Goal: Navigation & Orientation: Find specific page/section

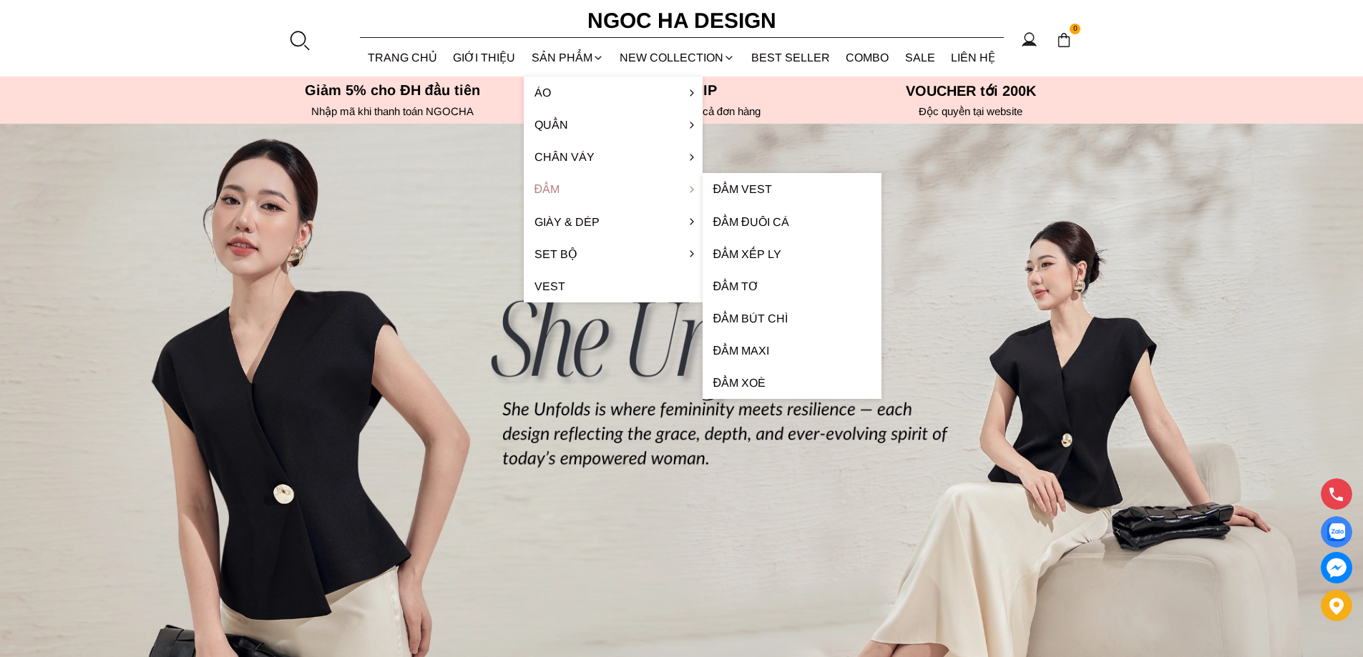
click at [553, 198] on link "Đầm" at bounding box center [613, 189] width 179 height 32
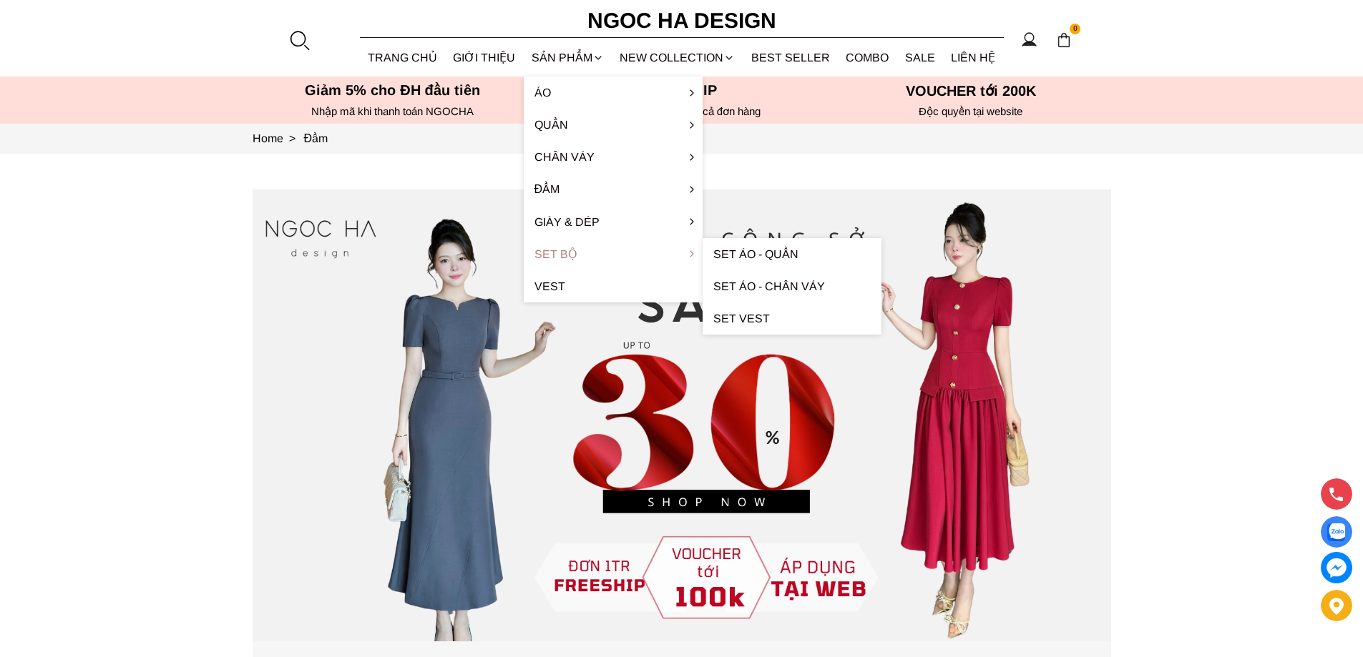
click at [586, 252] on link "Set Bộ" at bounding box center [613, 254] width 179 height 32
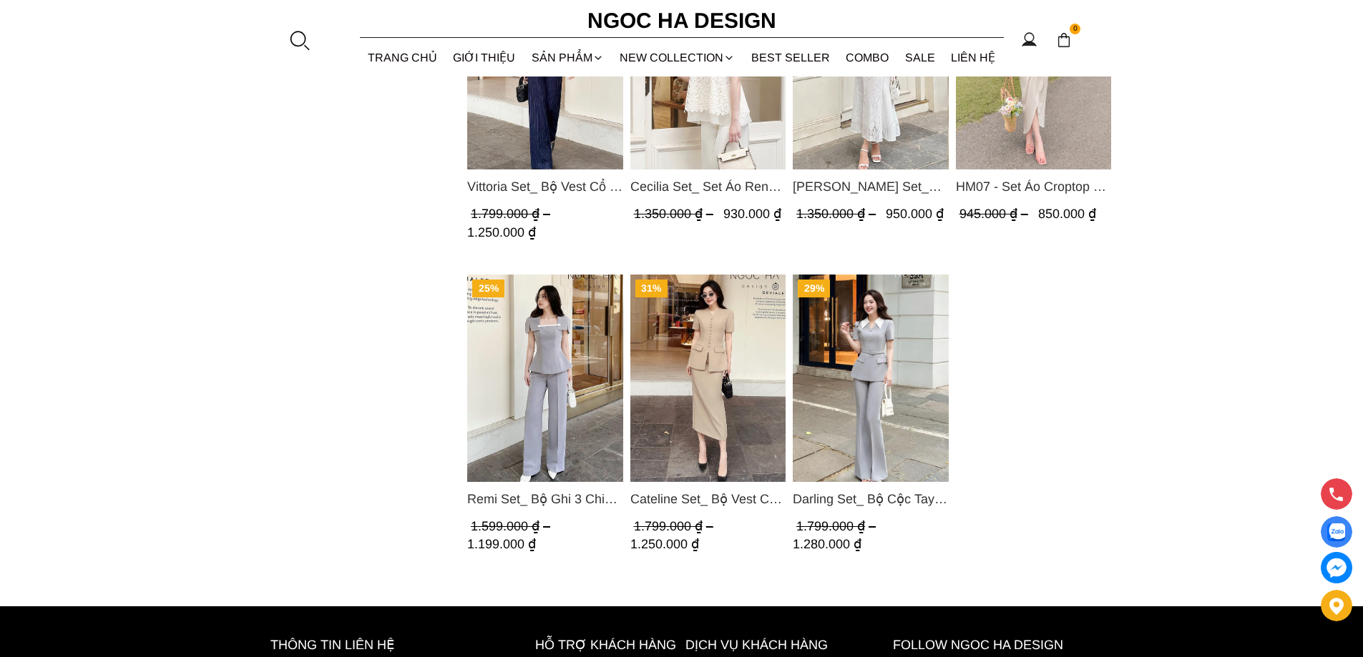
scroll to position [1299, 0]
